Goal: Information Seeking & Learning: Learn about a topic

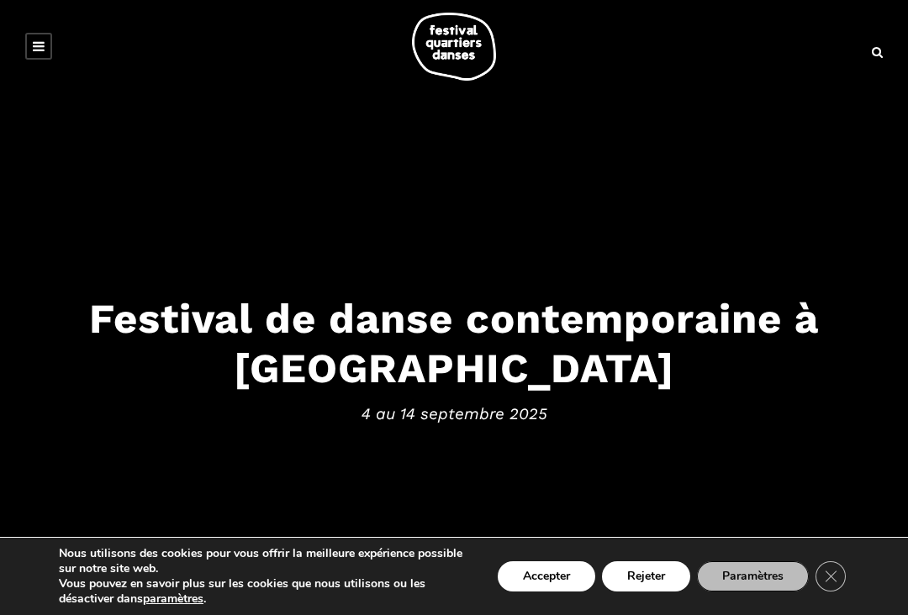
click at [546, 590] on button "Accepter" at bounding box center [547, 577] width 98 height 30
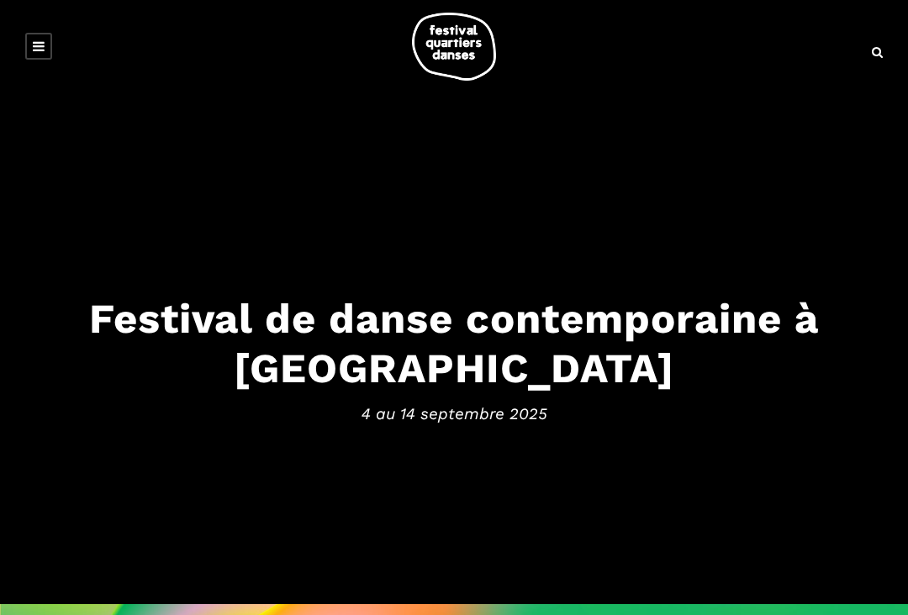
click at [48, 49] on link at bounding box center [38, 46] width 27 height 27
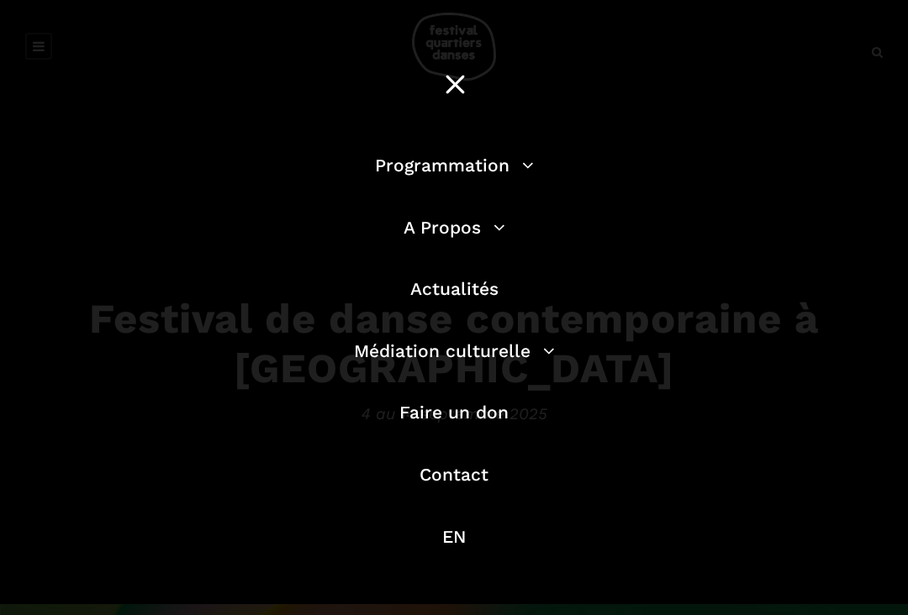
click at [541, 161] on li "Programmation Billetterie 2025 Programmation Gratuite Calendrier du Festival Le…" at bounding box center [453, 173] width 479 height 45
click at [517, 167] on link "Programmation" at bounding box center [454, 165] width 159 height 21
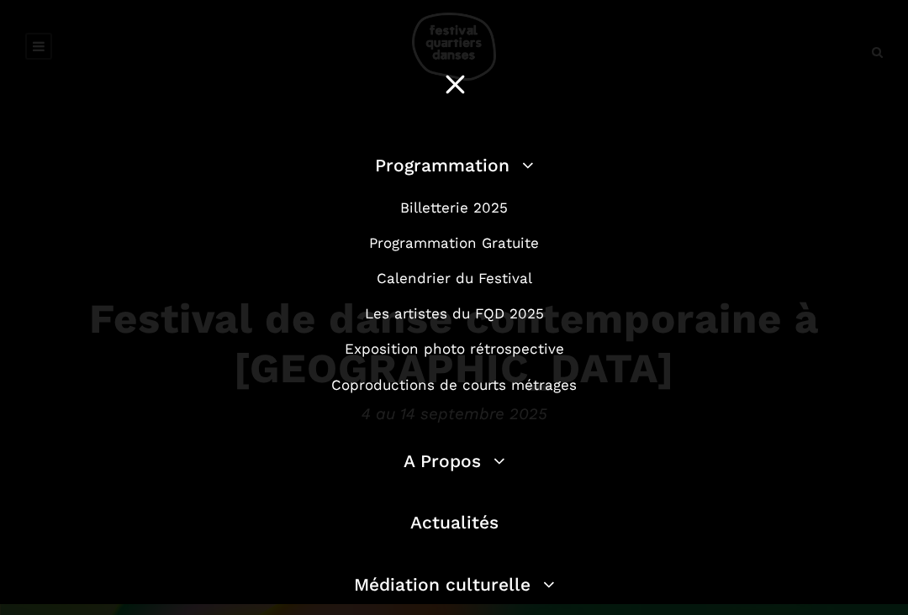
click at [532, 240] on link "Programmation Gratuite" at bounding box center [454, 243] width 170 height 17
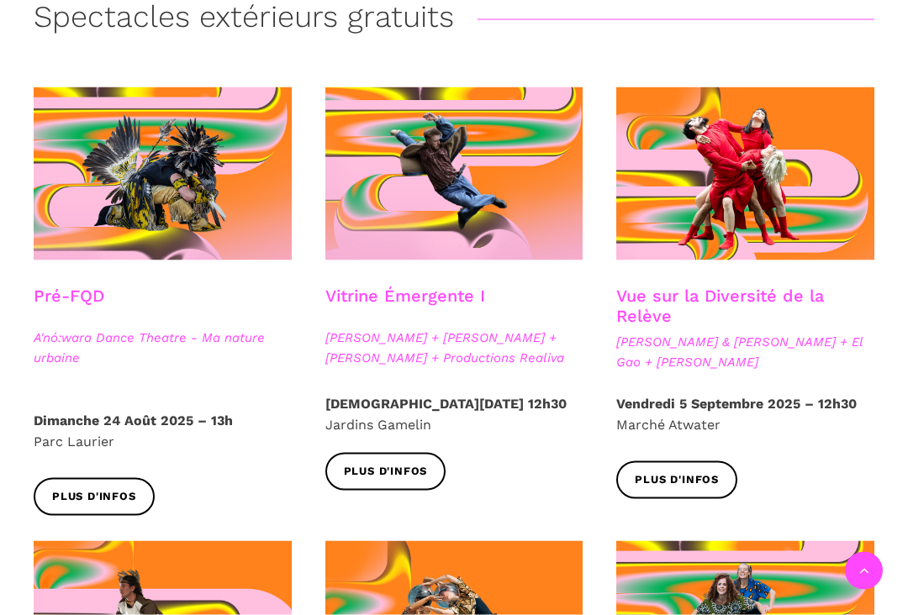
scroll to position [398, 0]
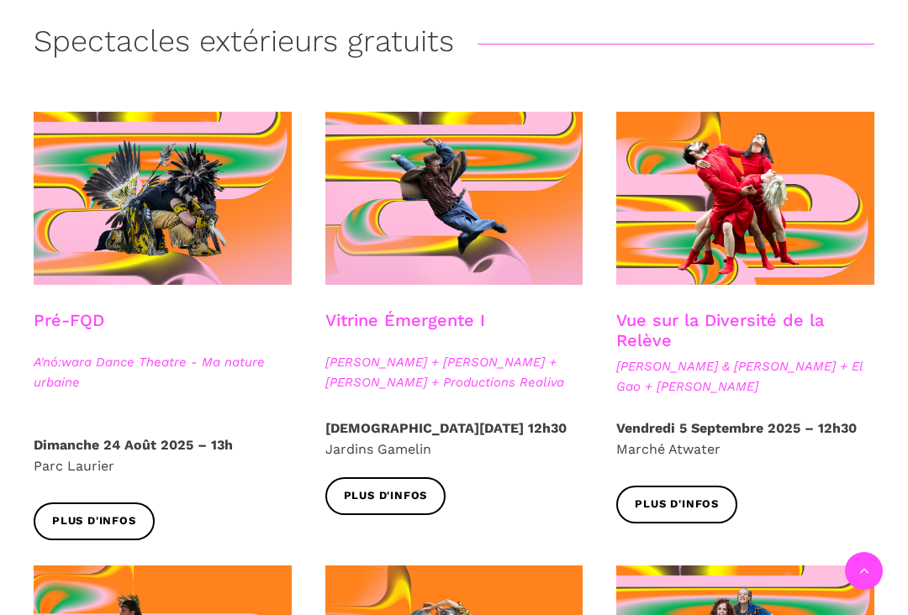
click at [658, 325] on h3 "Vue sur la Diversité de la Relève" at bounding box center [745, 331] width 258 height 42
click at [674, 509] on span "Plus d'infos" at bounding box center [677, 505] width 84 height 18
